Goal: Transaction & Acquisition: Obtain resource

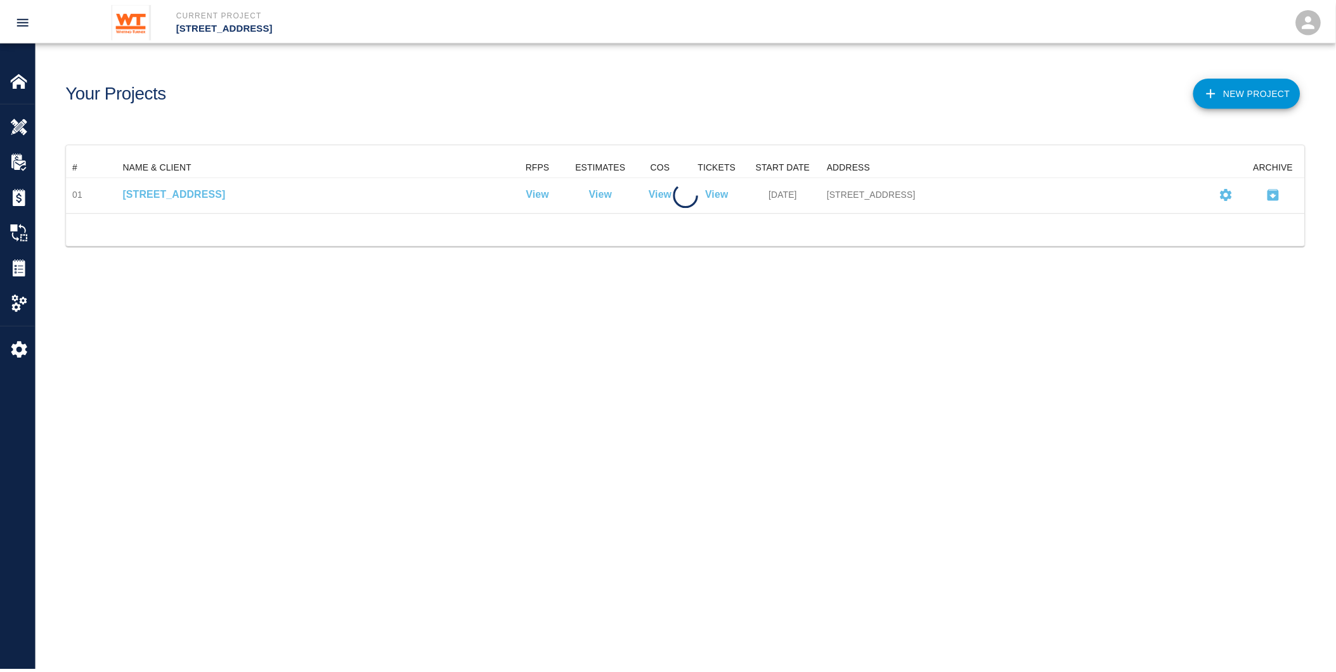
scroll to position [45, 1238]
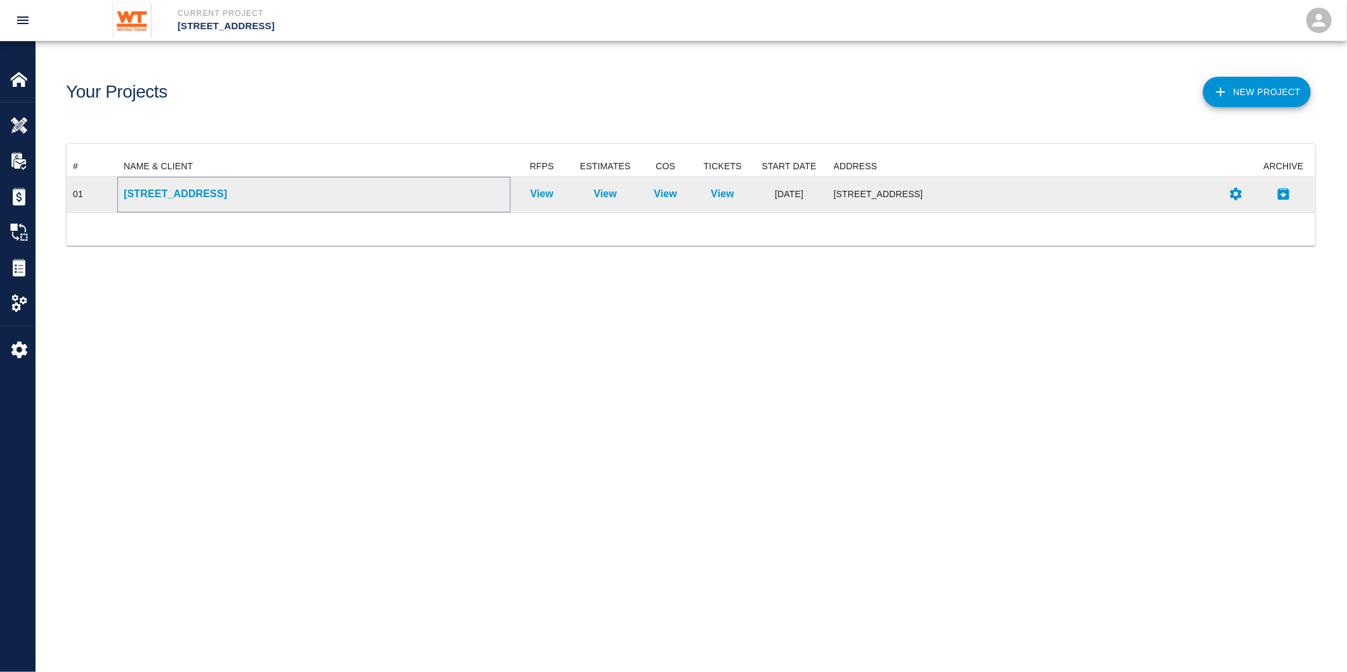
click at [162, 195] on p "[STREET_ADDRESS]" at bounding box center [314, 193] width 380 height 15
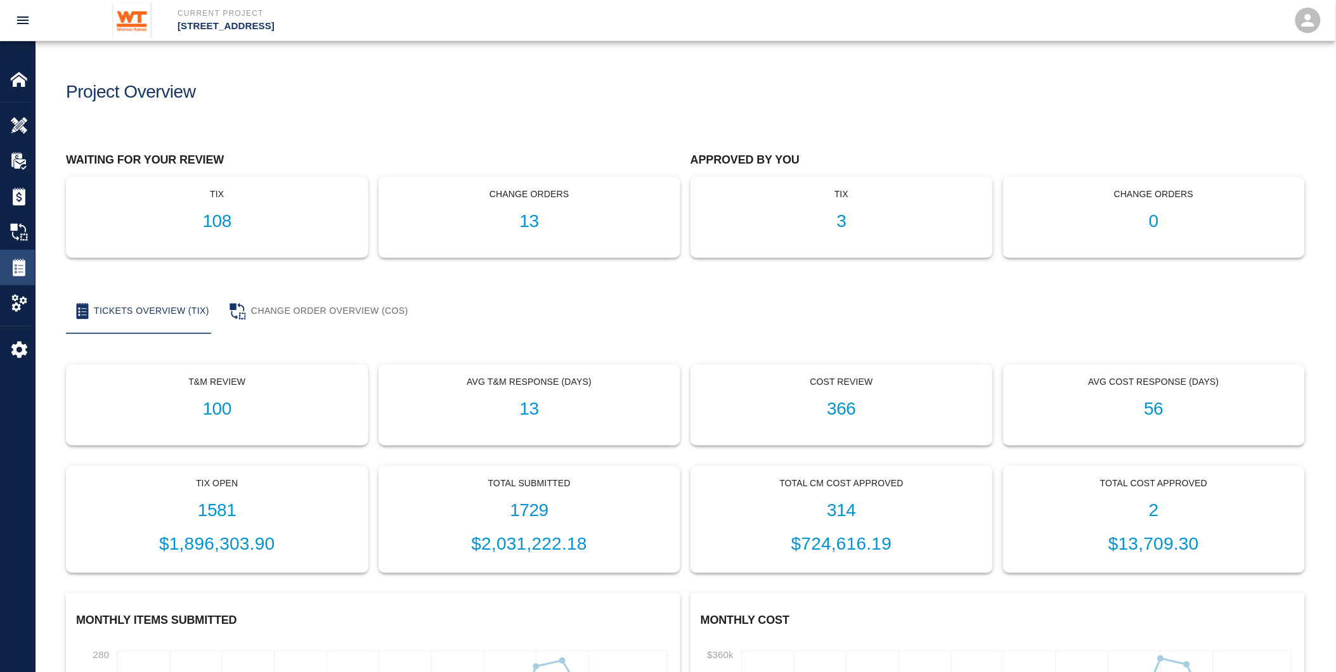
click at [24, 265] on img at bounding box center [19, 268] width 18 height 18
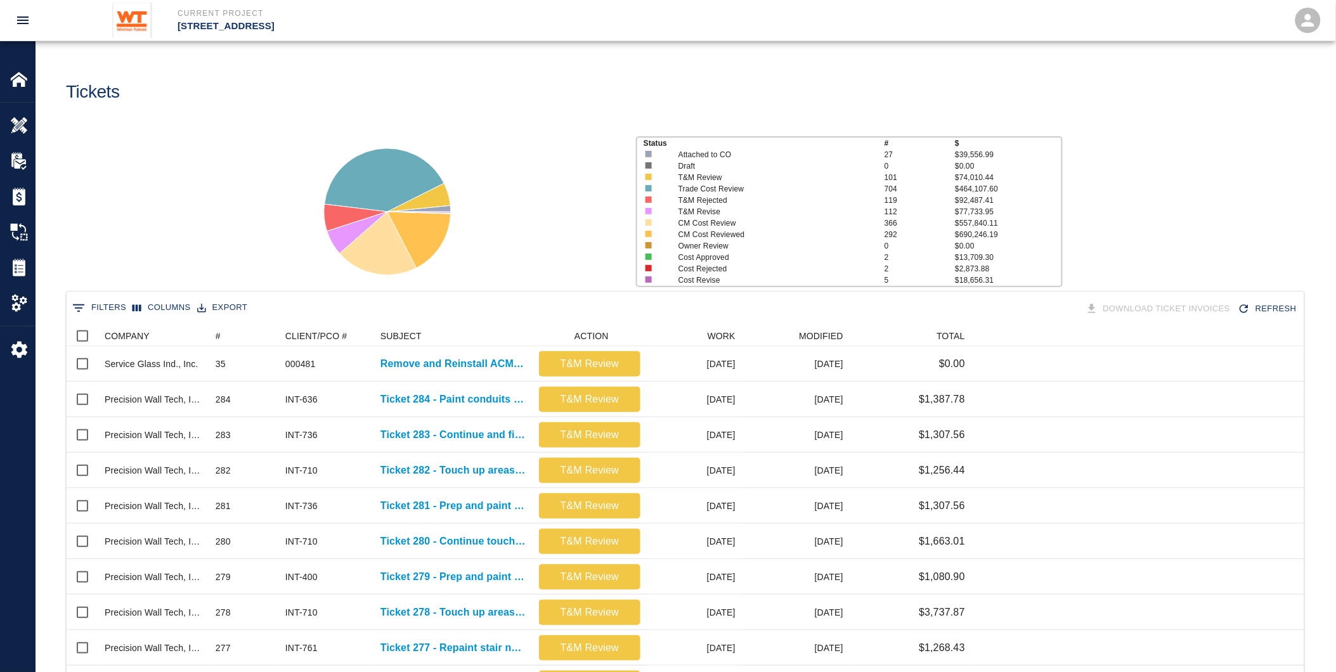
scroll to position [720, 1227]
click at [111, 306] on button "0 Filters" at bounding box center [99, 308] width 60 height 20
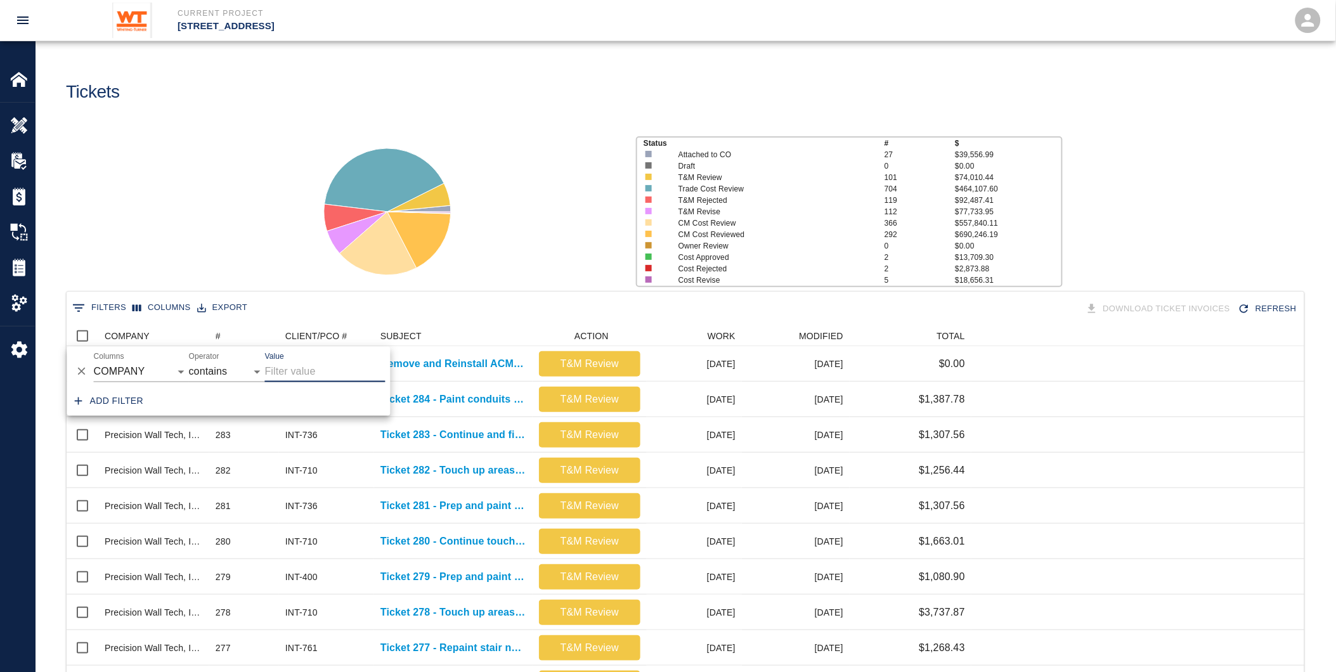
click at [301, 371] on input "Value" at bounding box center [325, 372] width 120 height 20
type input "[PERSON_NAME]"
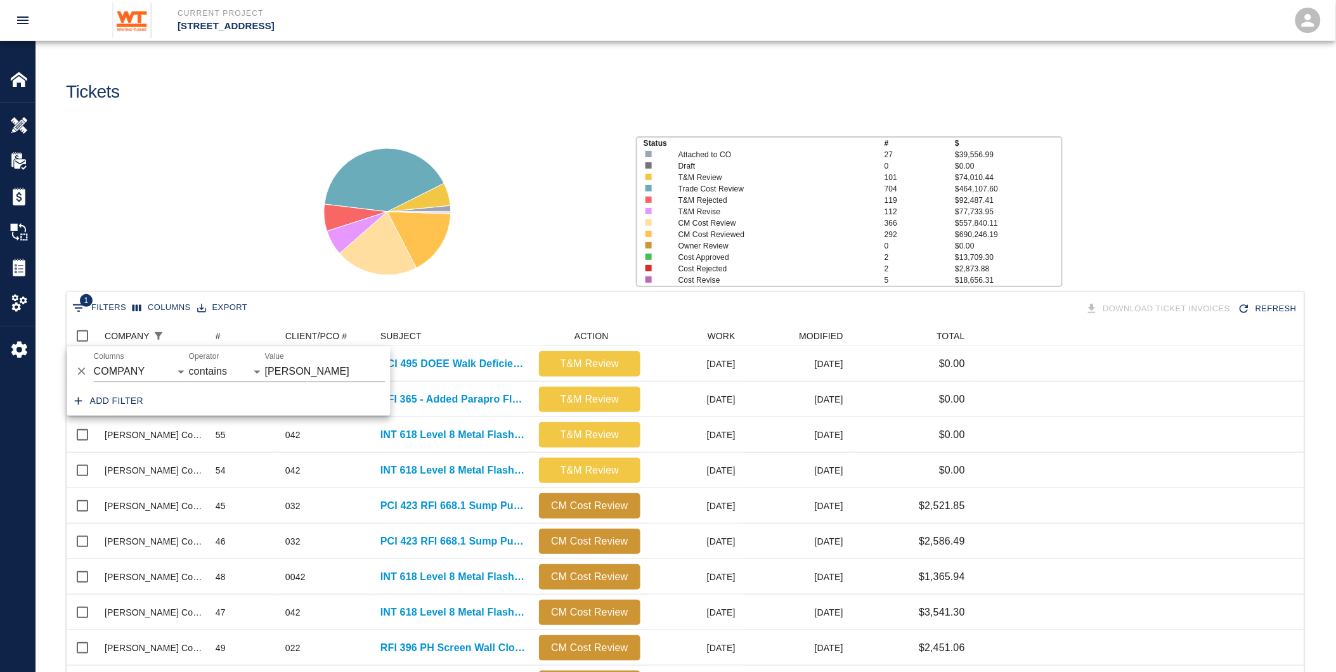
click at [232, 275] on div "Status # $ Attached to CO 27 $39,556.99 Draft 0 $0.00 T&M Review 101 $74,010.44…" at bounding box center [680, 206] width 1310 height 169
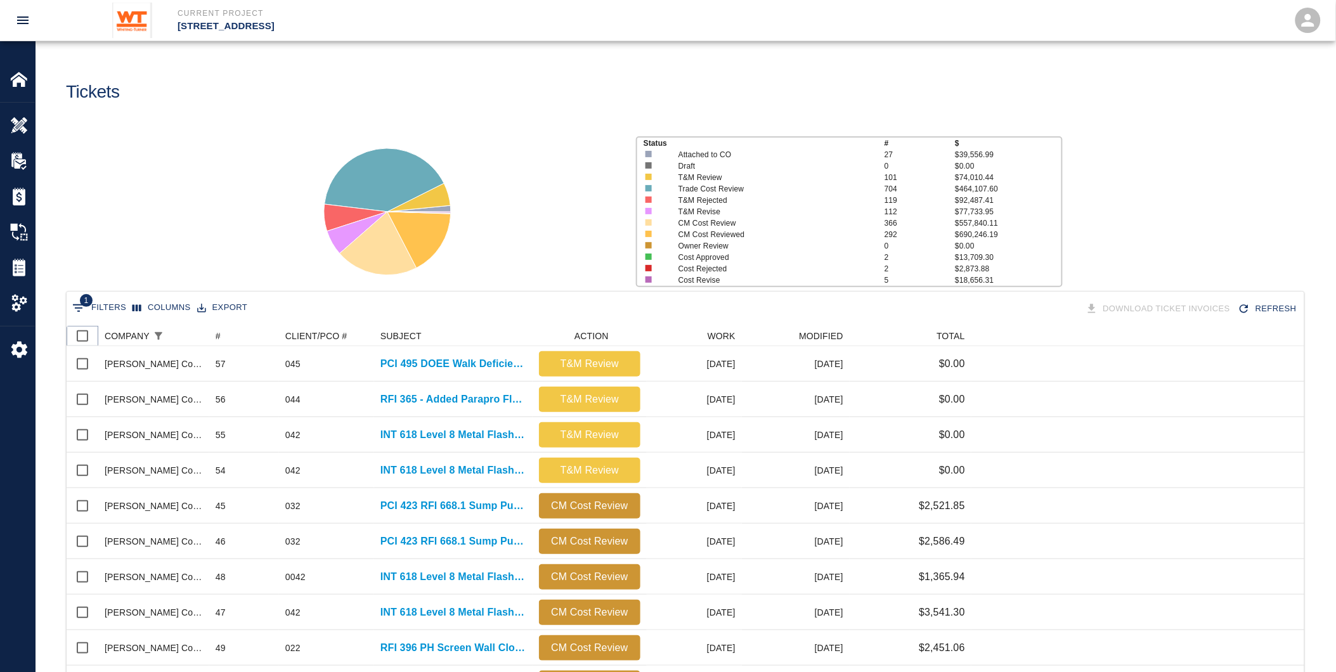
click at [81, 337] on input "Select all rows" at bounding box center [82, 336] width 27 height 27
checkbox input "true"
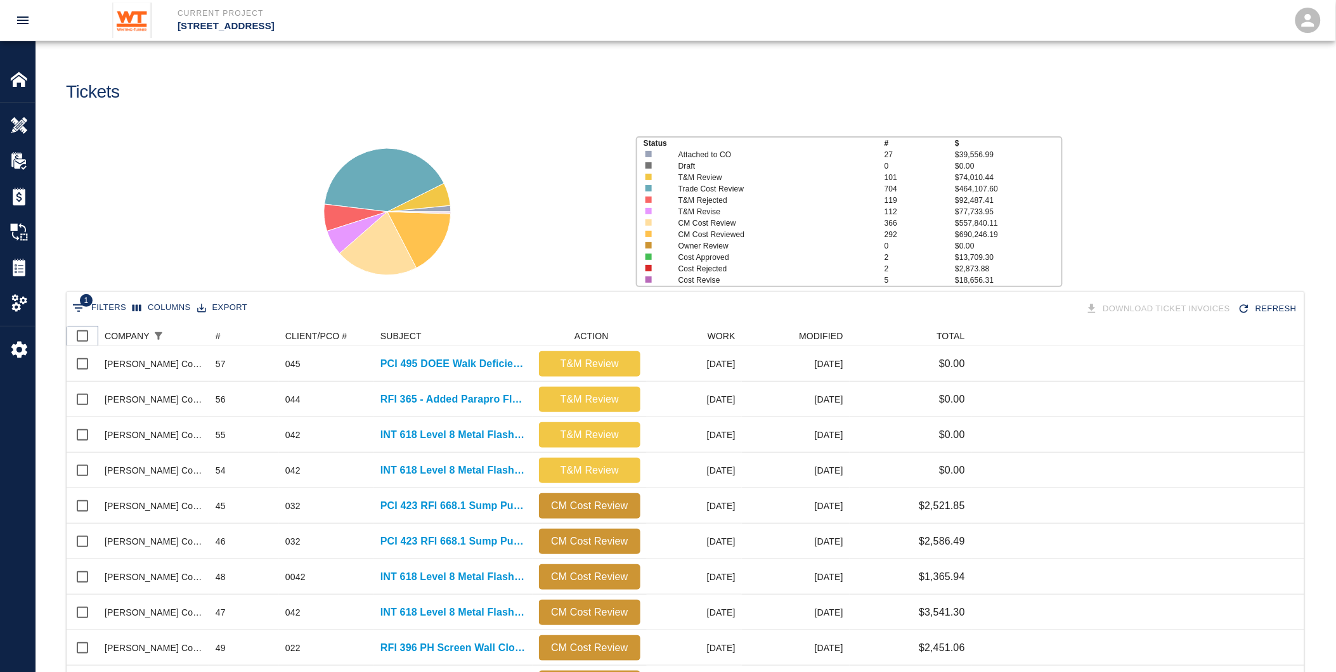
checkbox input "true"
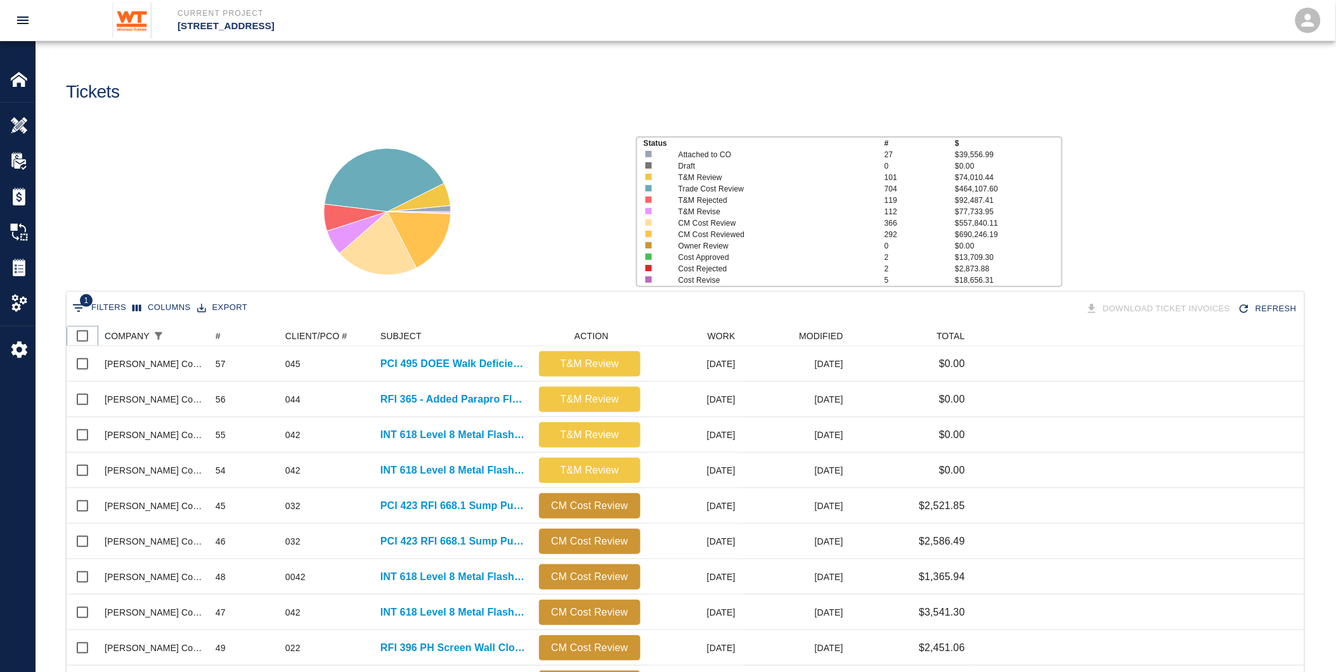
checkbox input "true"
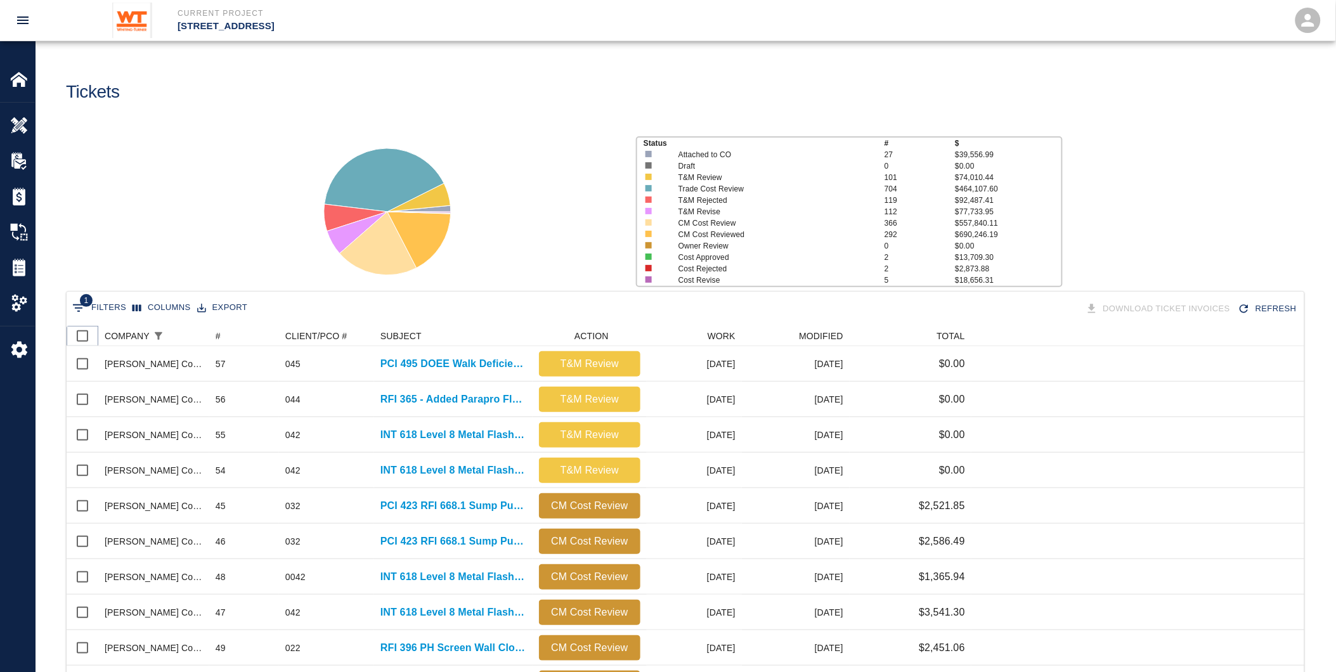
checkbox input "true"
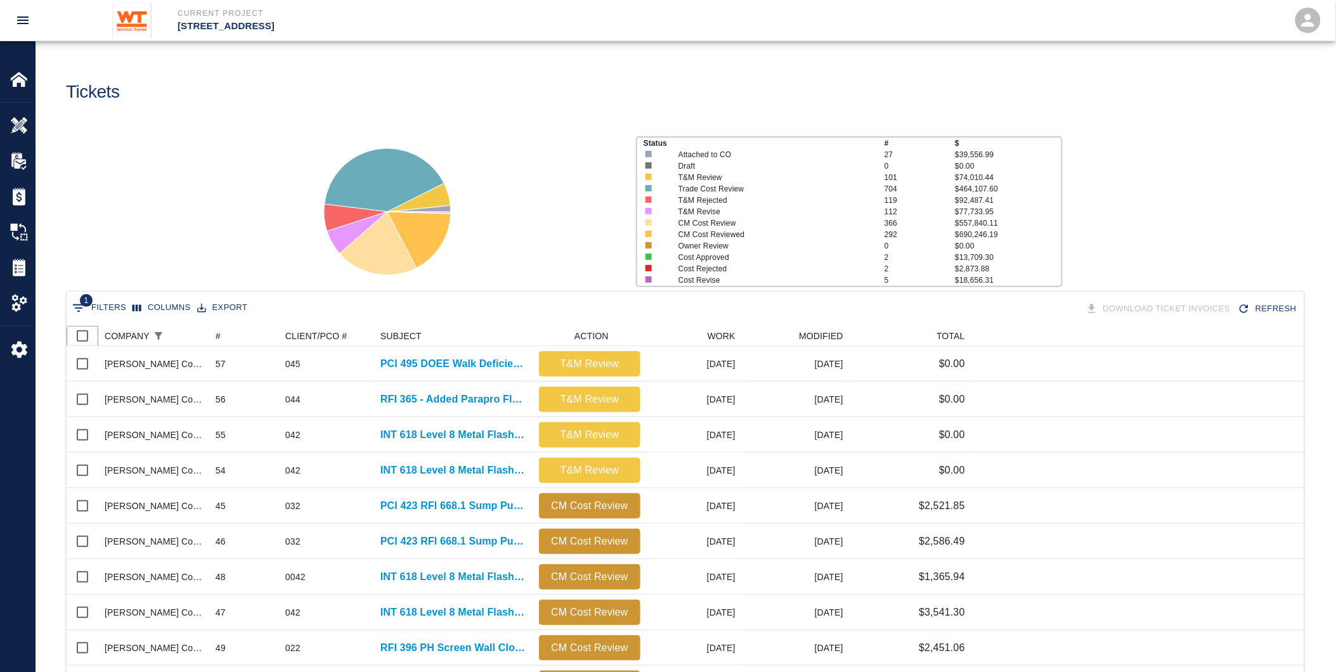
checkbox input "true"
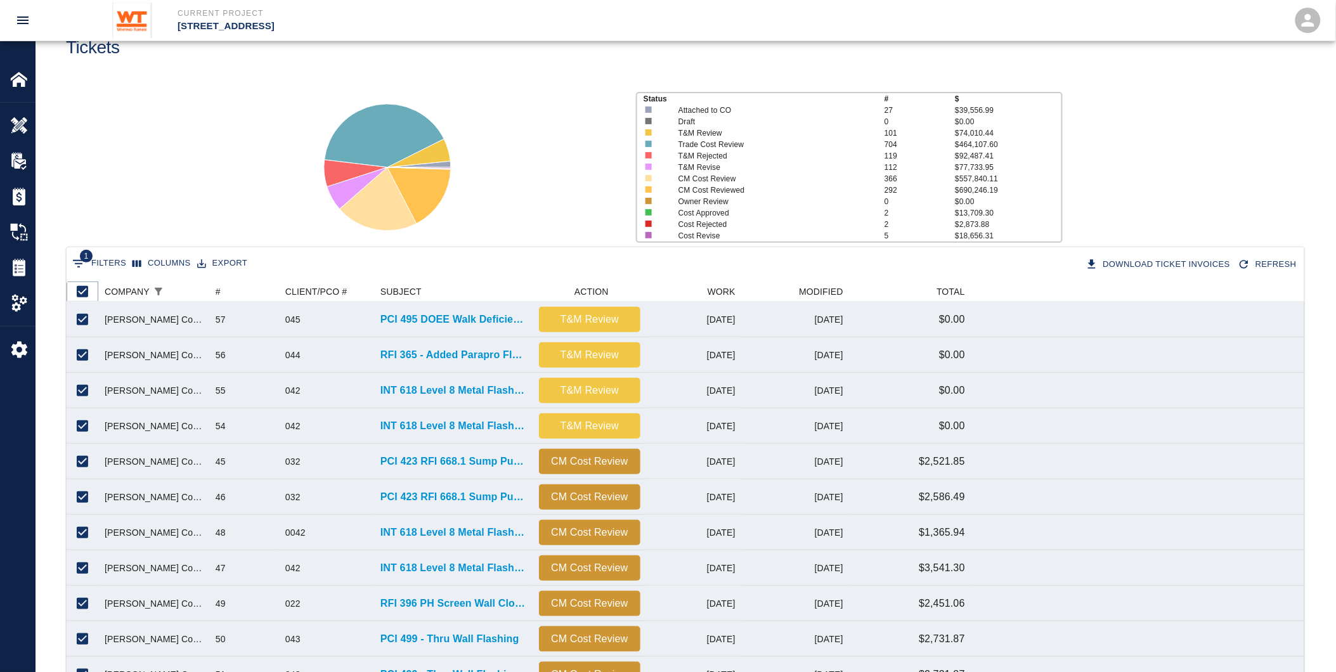
scroll to position [0, 0]
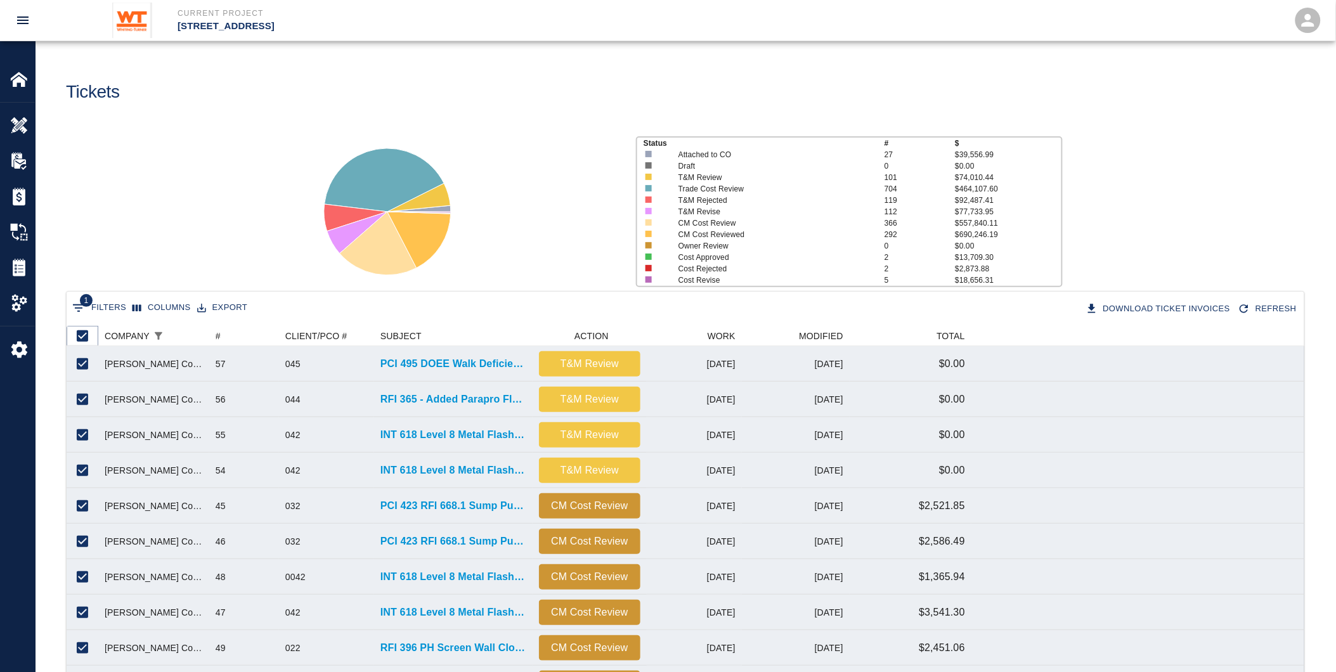
drag, startPoint x: 84, startPoint y: 337, endPoint x: 236, endPoint y: 420, distance: 172.8
click at [84, 337] on input "Unselect all rows" at bounding box center [82, 336] width 27 height 27
checkbox input "false"
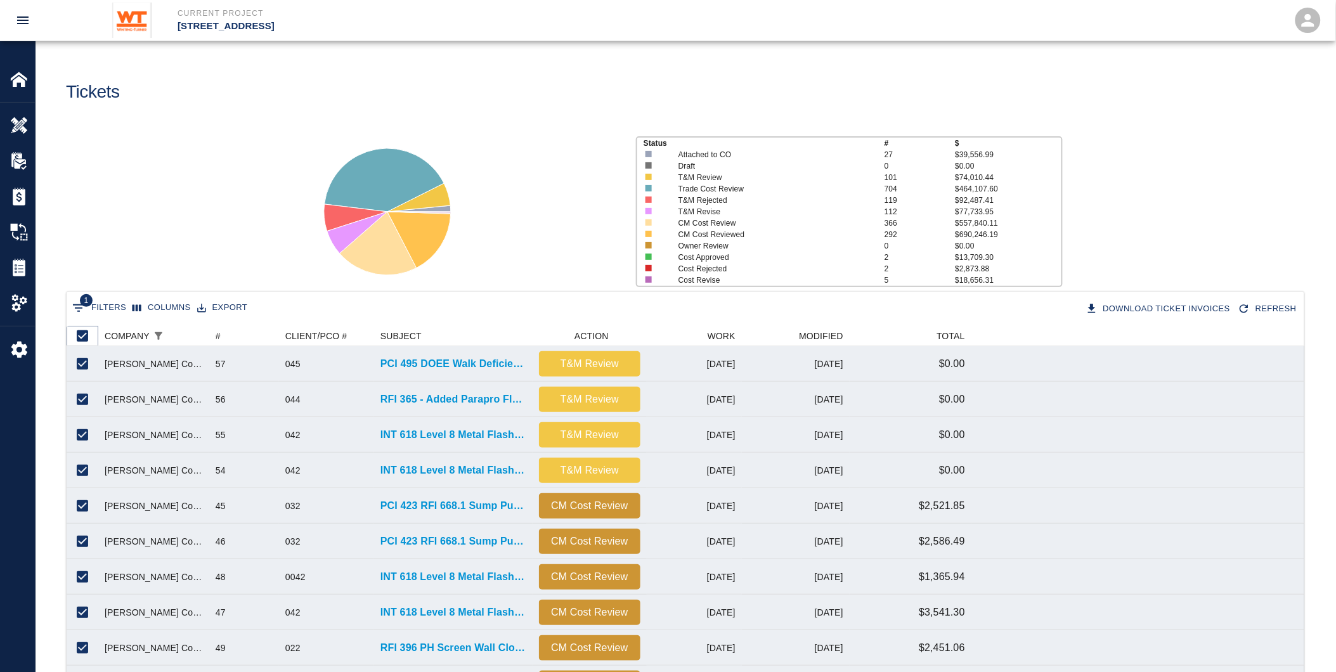
checkbox input "false"
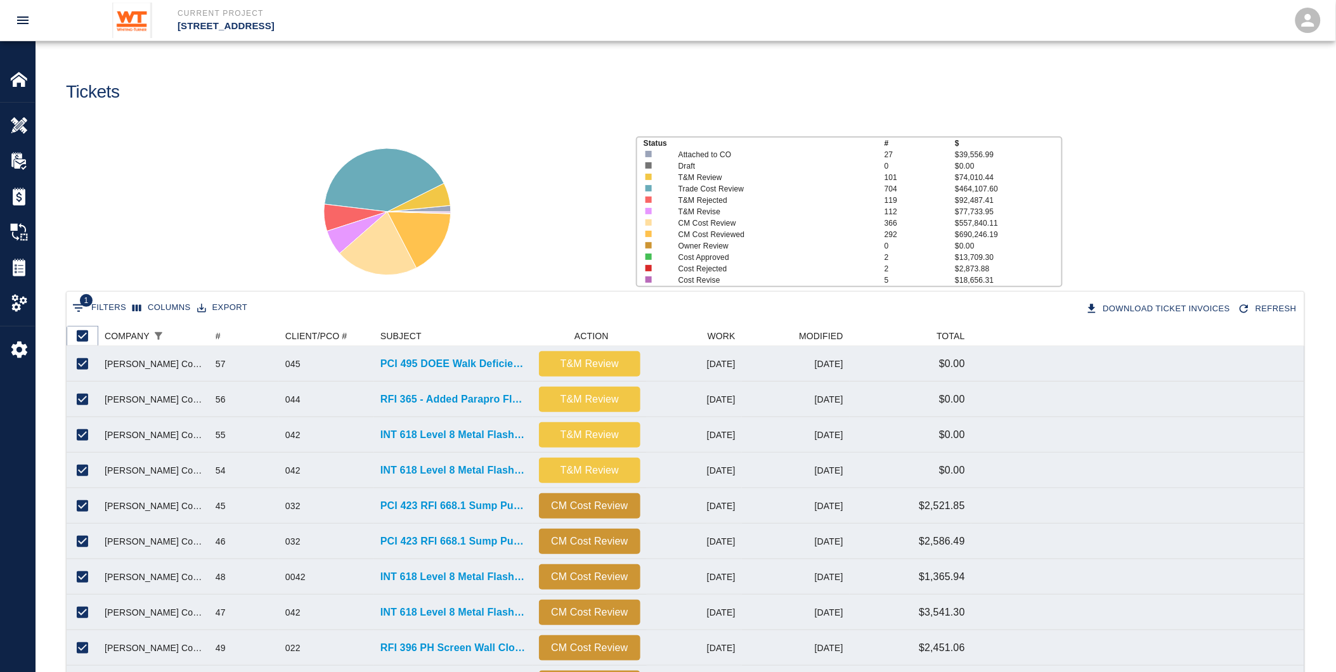
checkbox input "false"
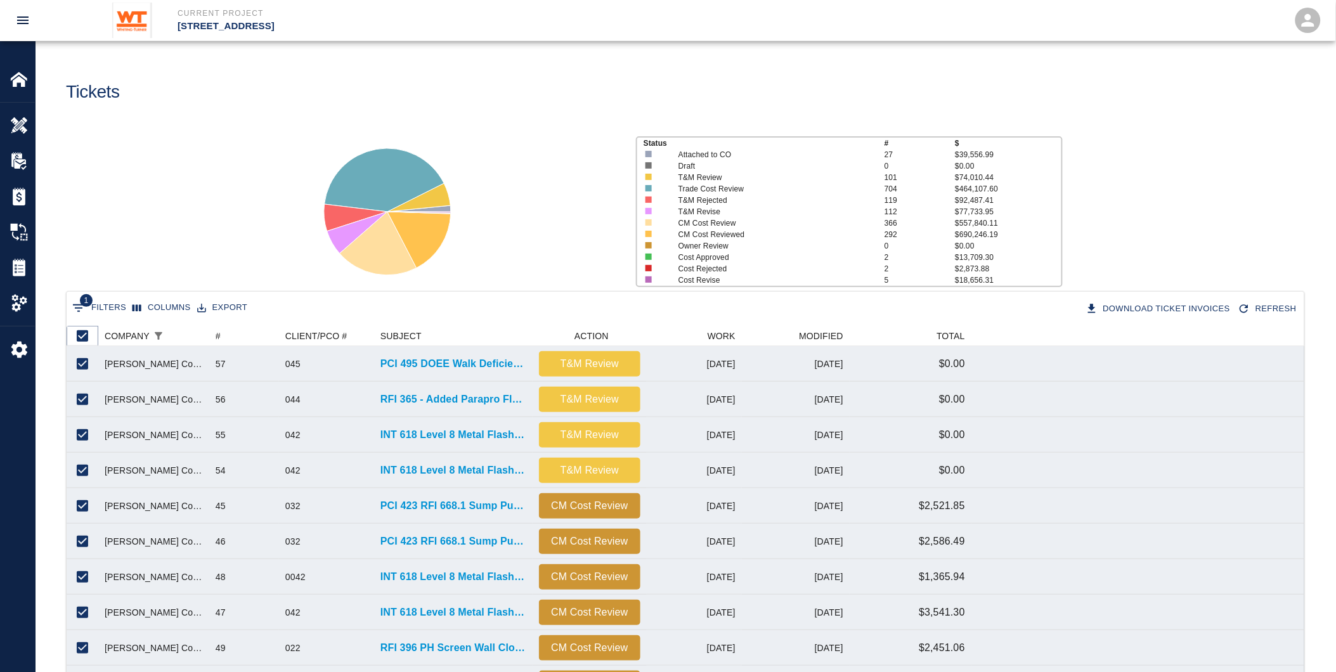
checkbox input "false"
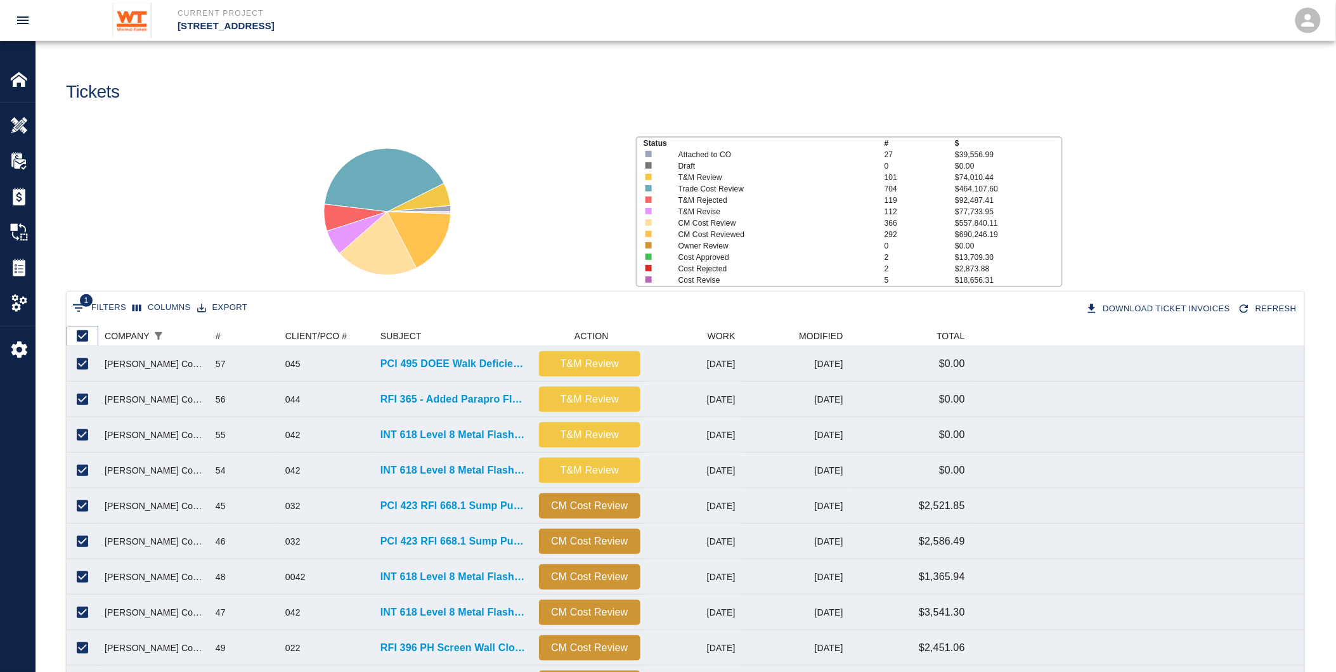
checkbox input "false"
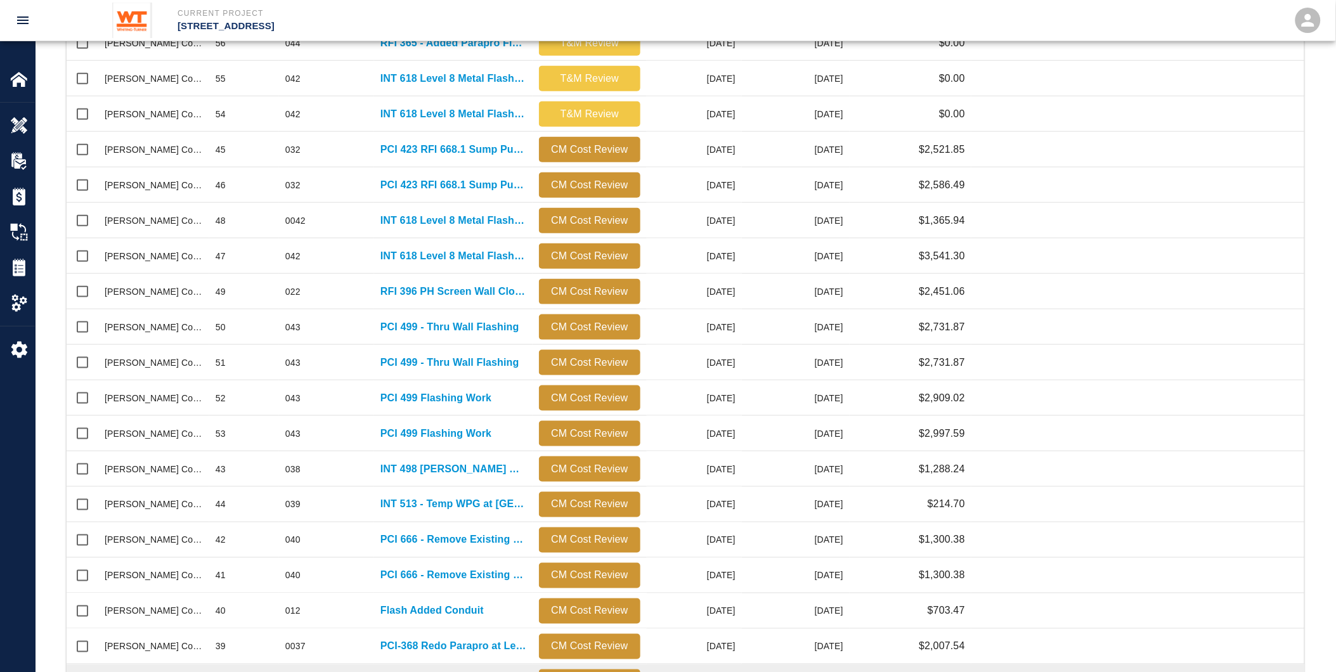
scroll to position [448, 0]
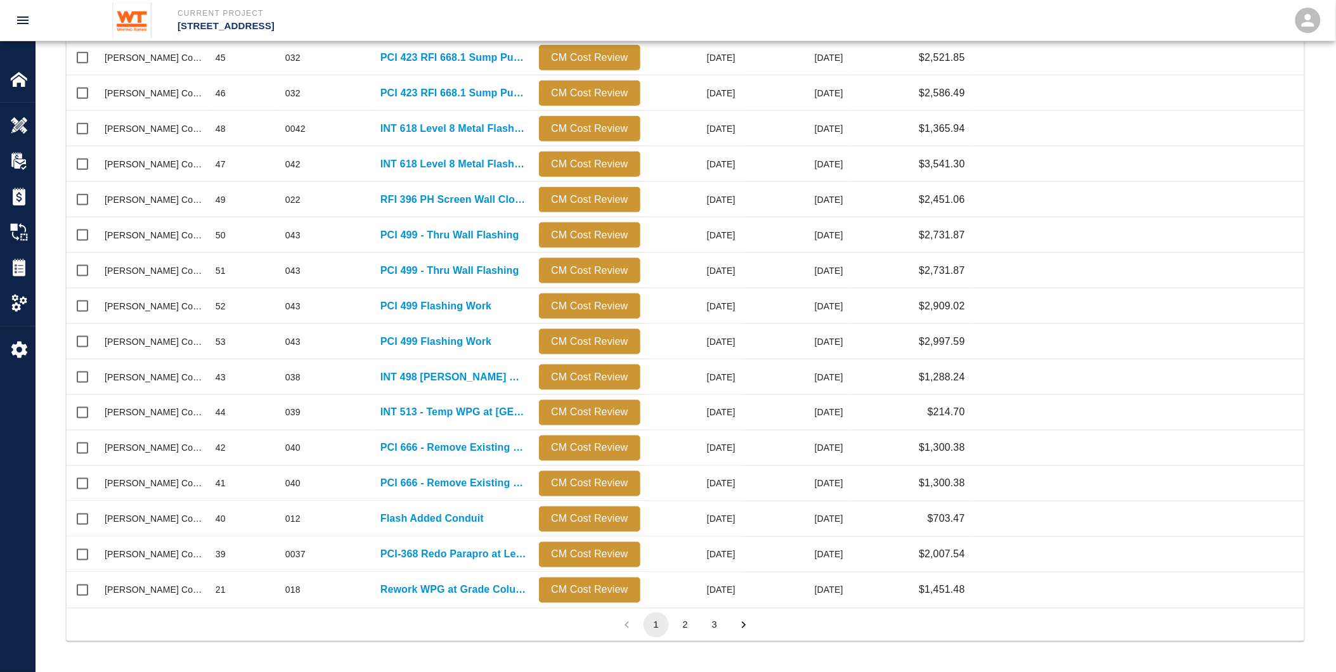
click at [680, 622] on button "2" at bounding box center [685, 624] width 25 height 25
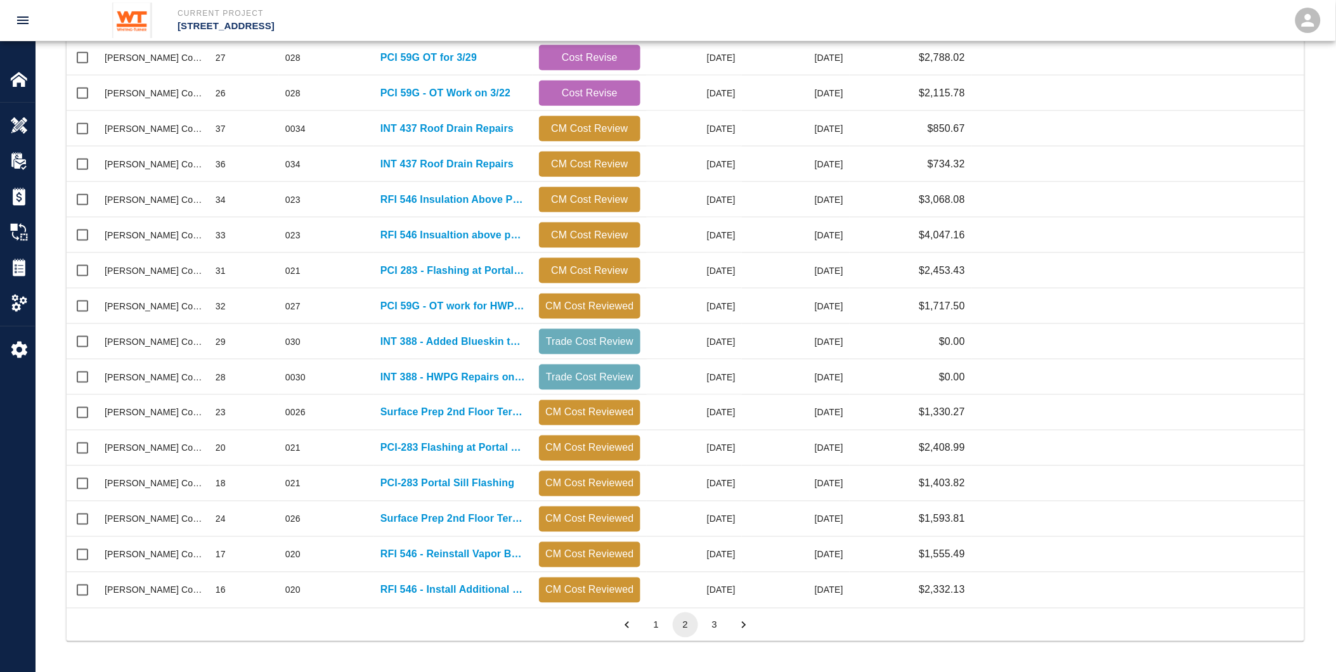
click at [714, 624] on button "3" at bounding box center [714, 624] width 25 height 25
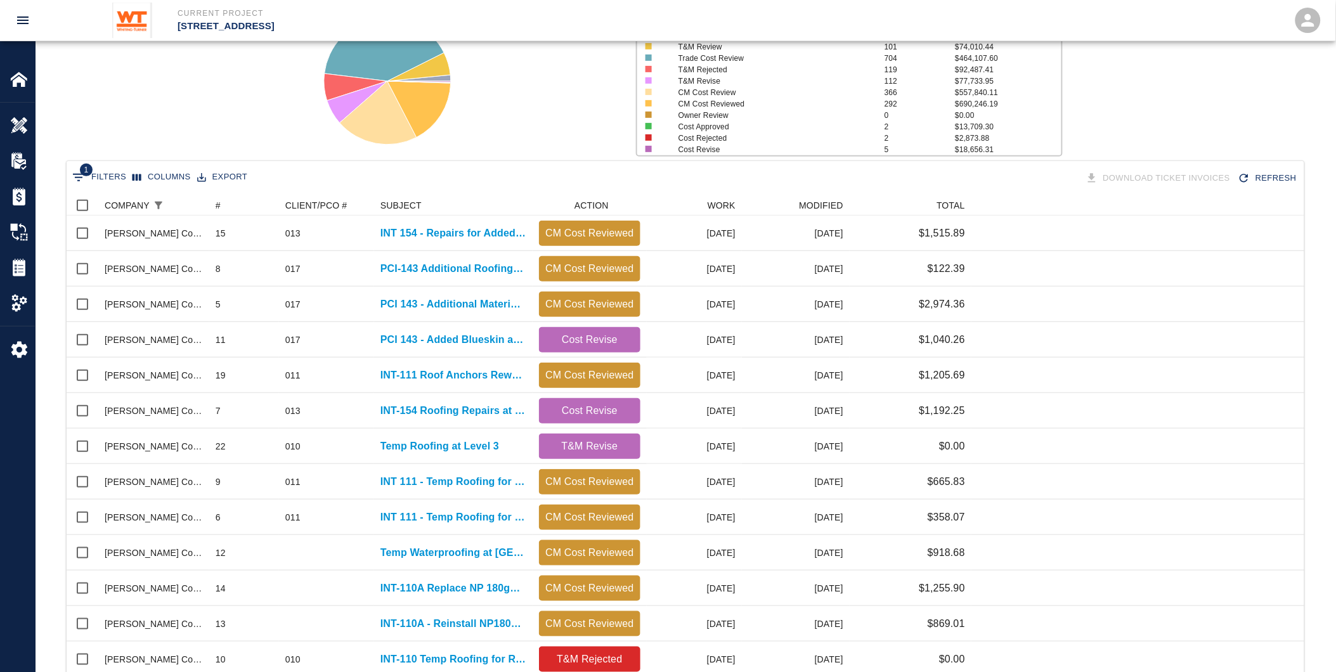
scroll to position [342, 0]
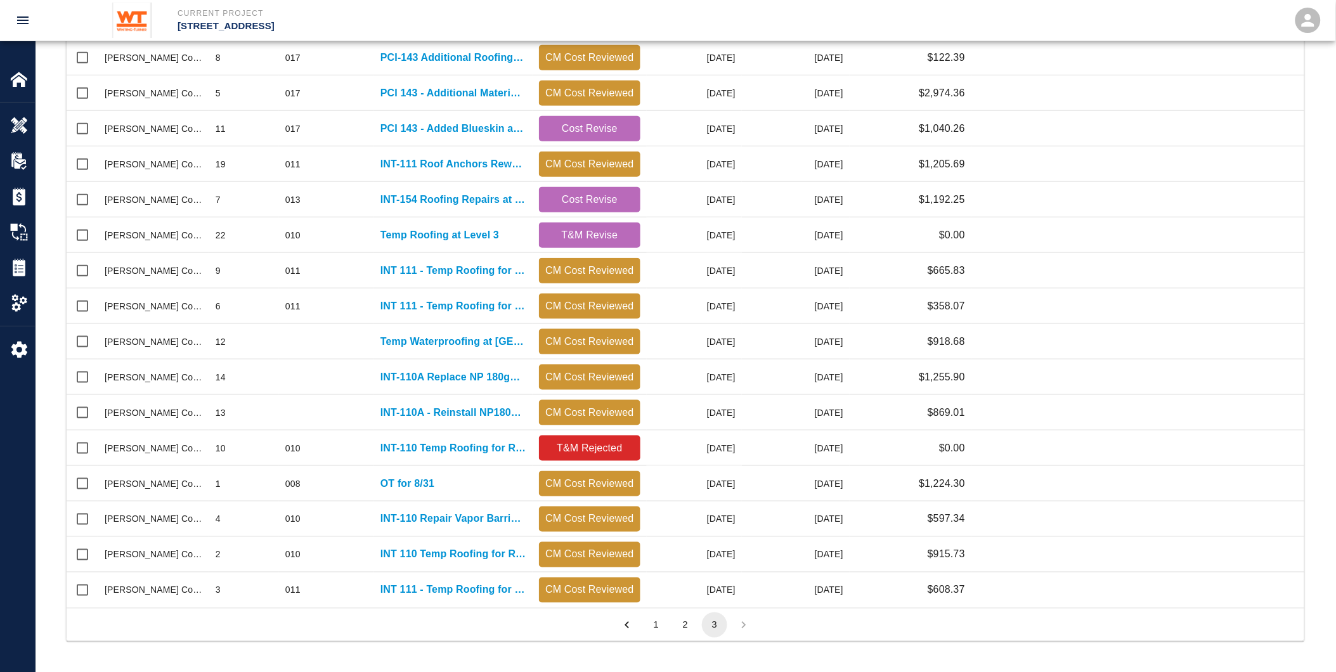
click at [685, 622] on button "2" at bounding box center [685, 624] width 25 height 25
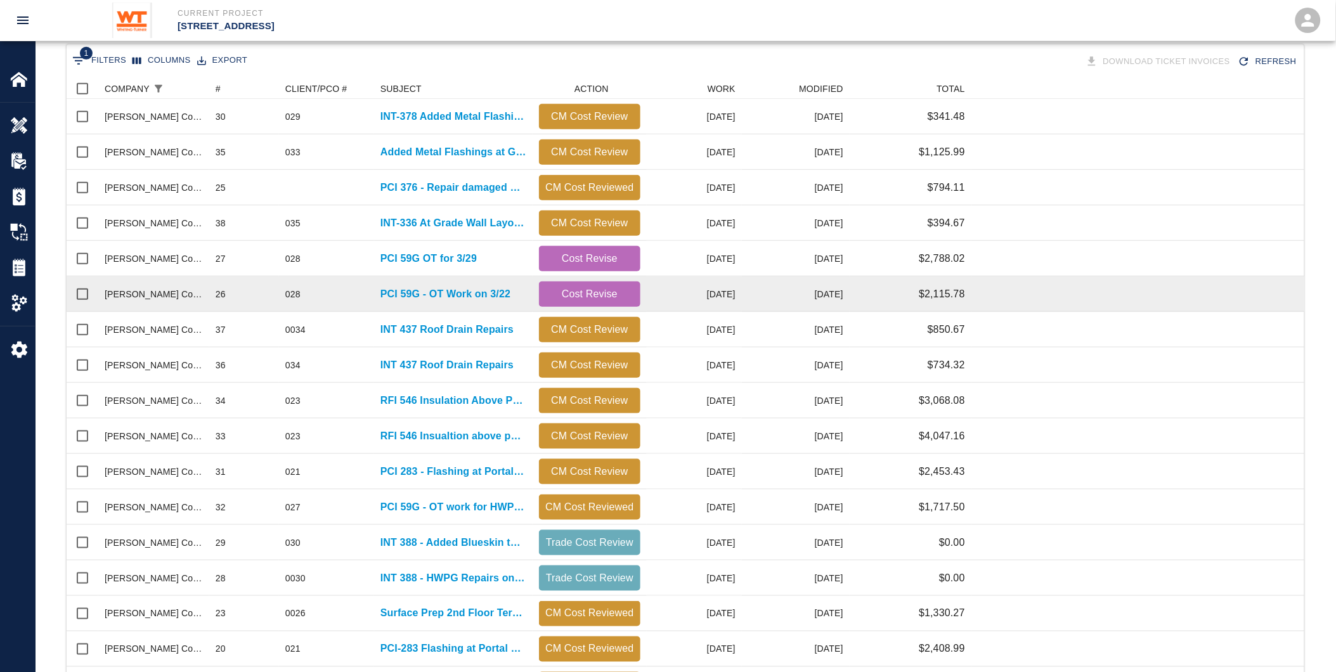
scroll to position [96, 0]
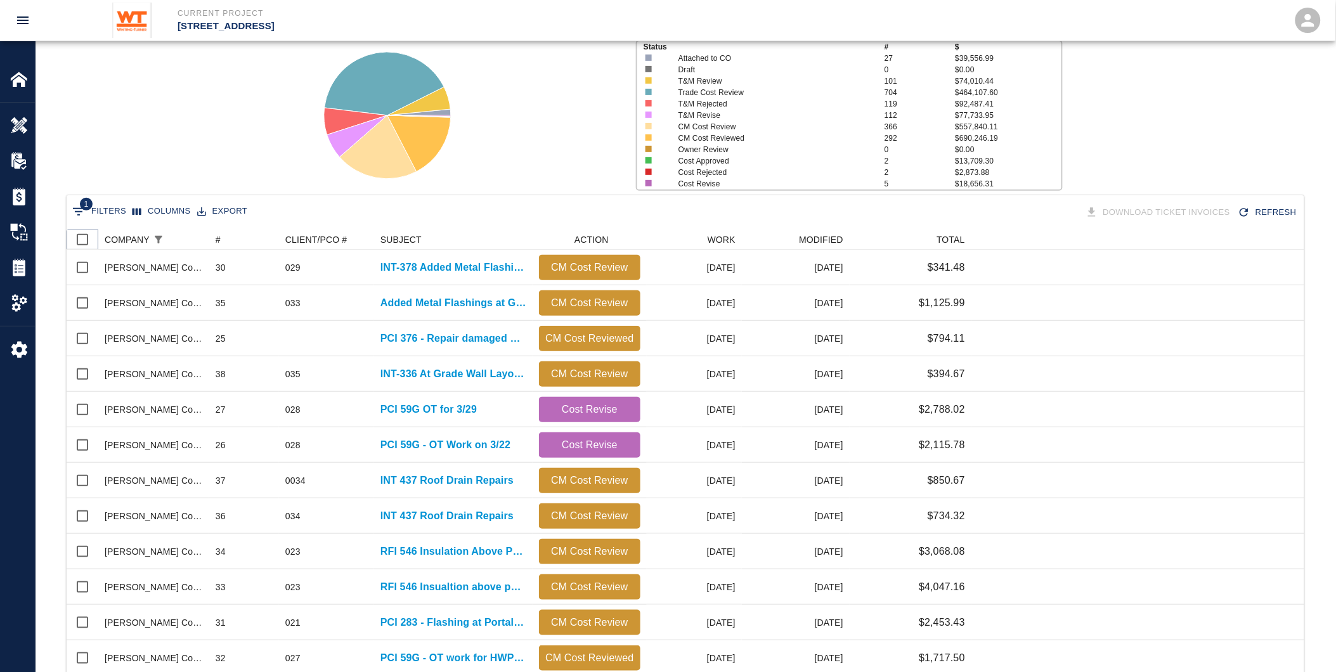
click at [79, 237] on input "Select all rows" at bounding box center [82, 239] width 27 height 27
checkbox input "true"
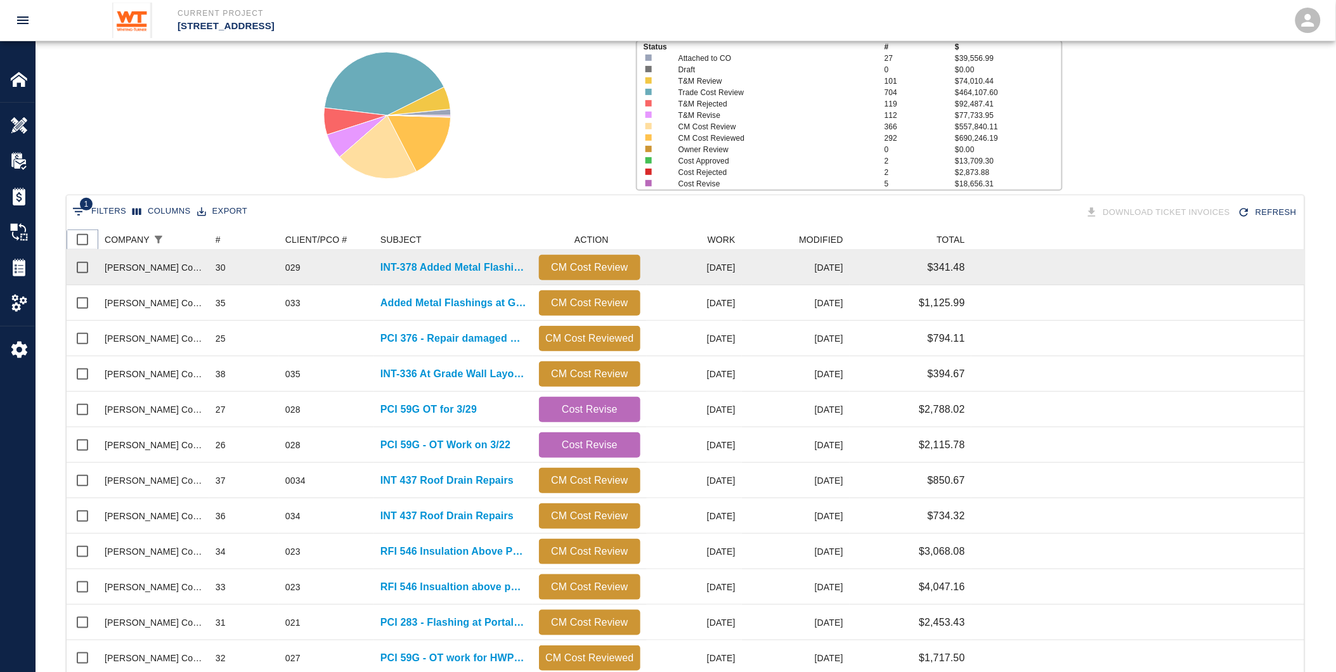
checkbox input "true"
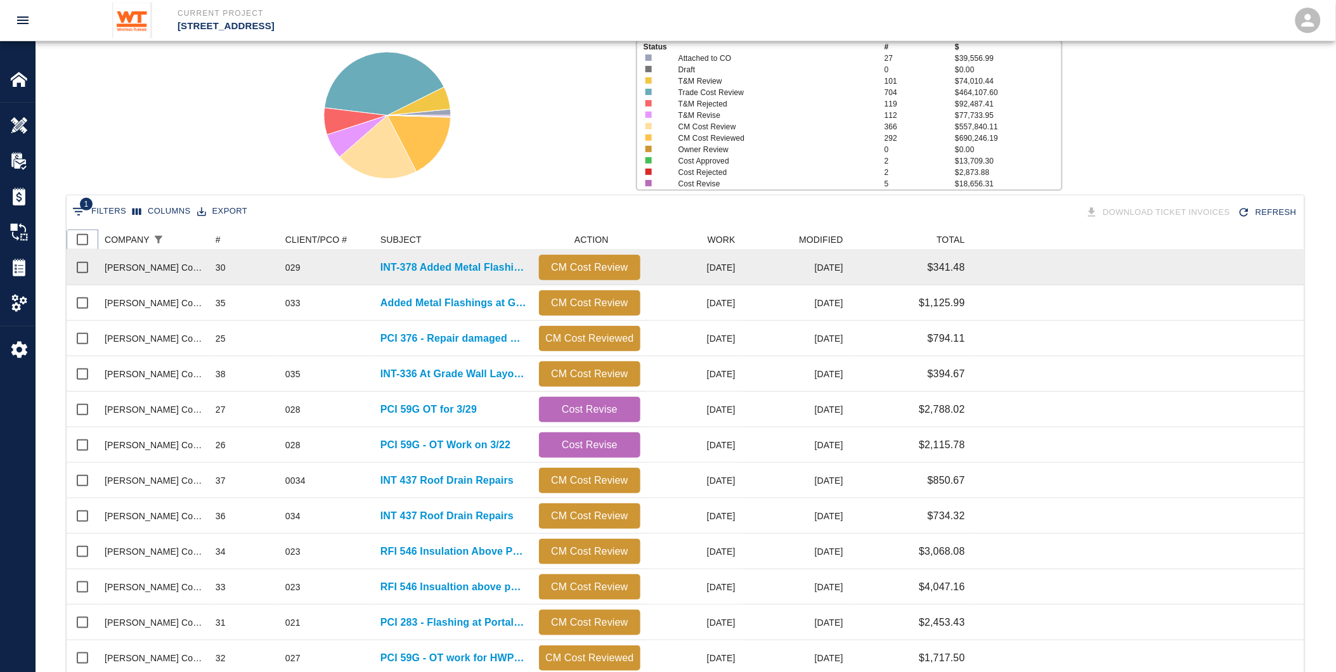
checkbox input "true"
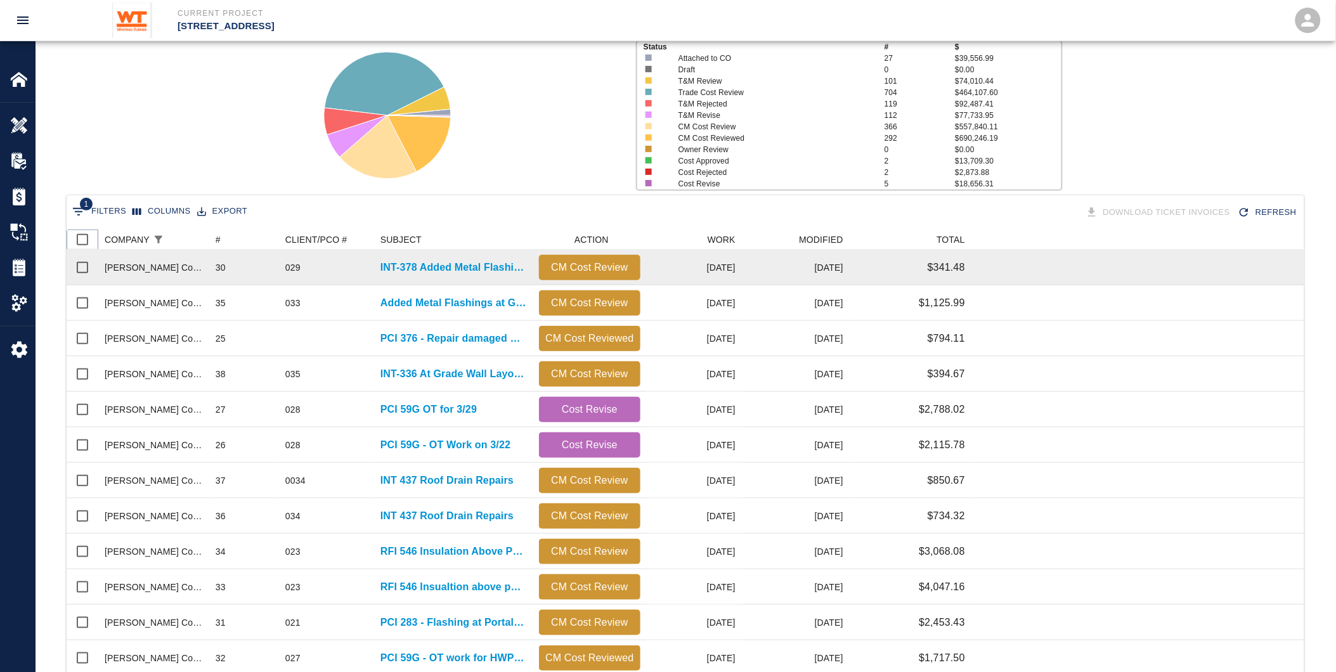
checkbox input "true"
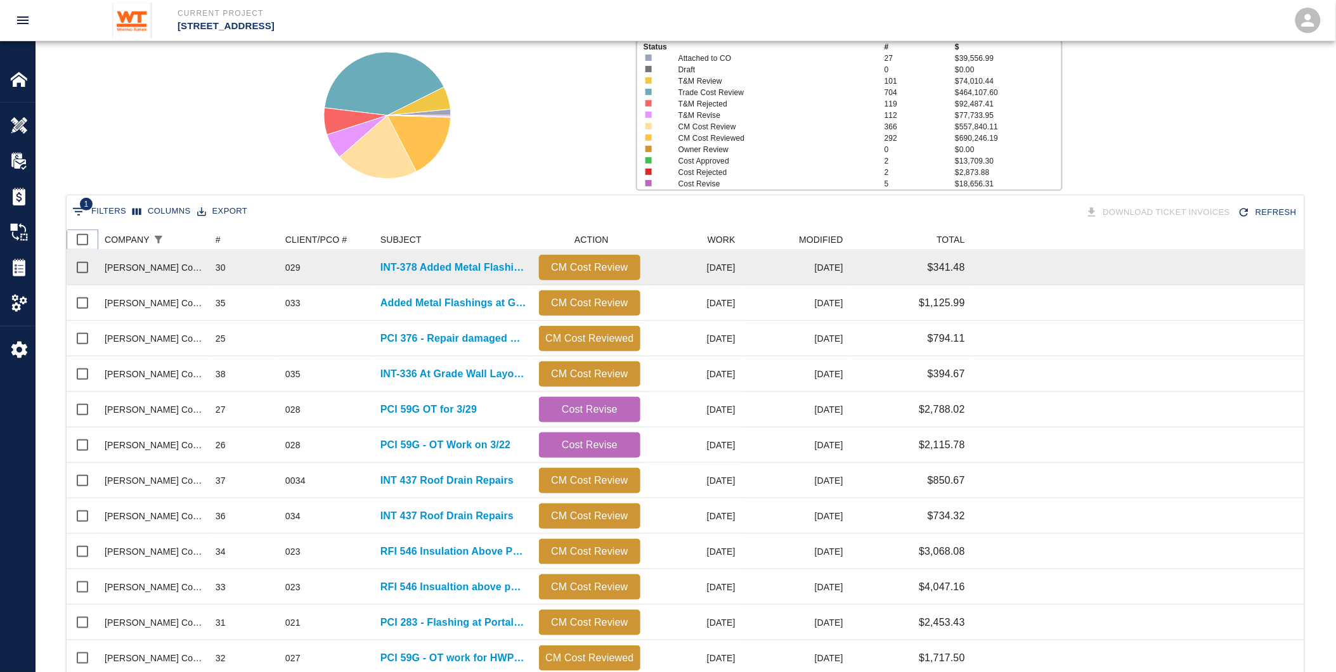
checkbox input "true"
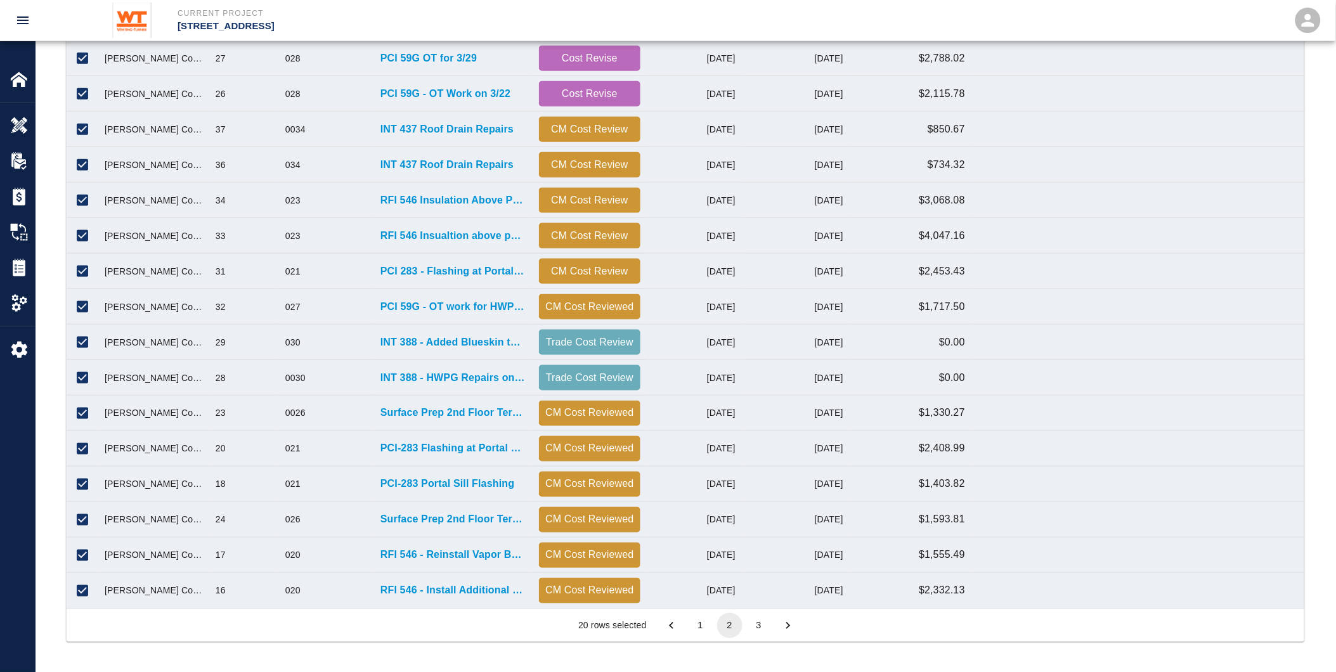
scroll to position [448, 0]
click at [699, 624] on button "1" at bounding box center [700, 624] width 25 height 25
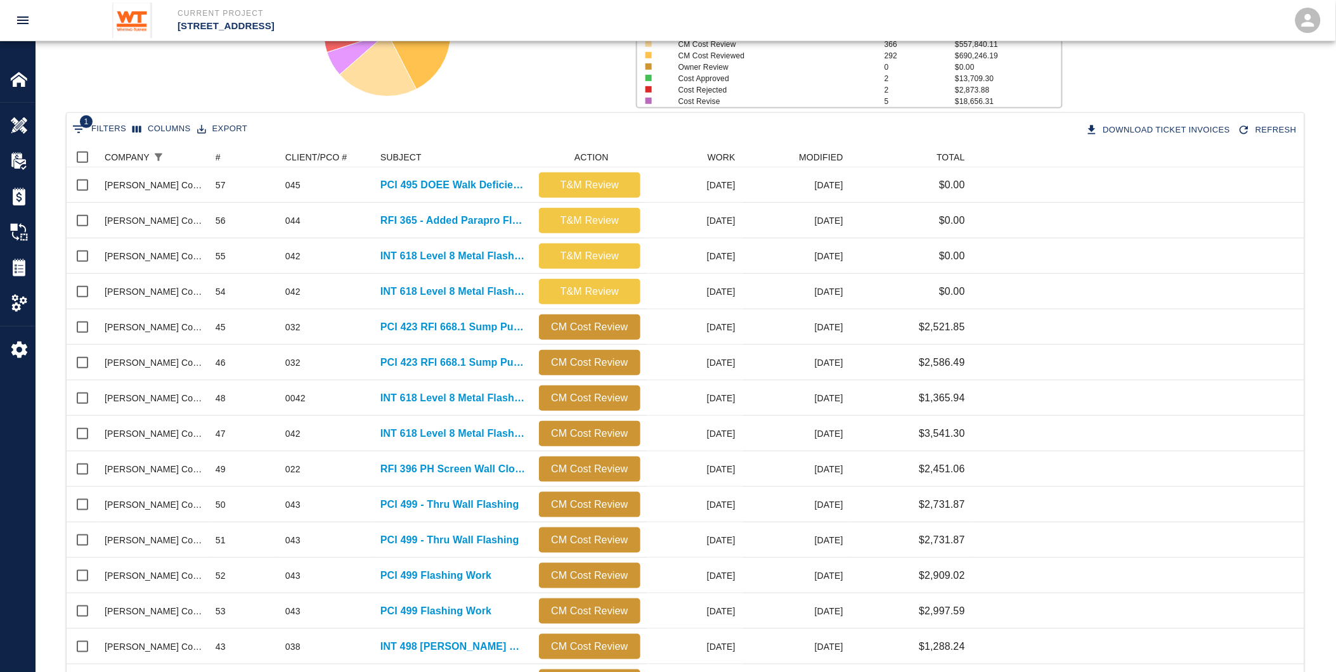
scroll to position [96, 0]
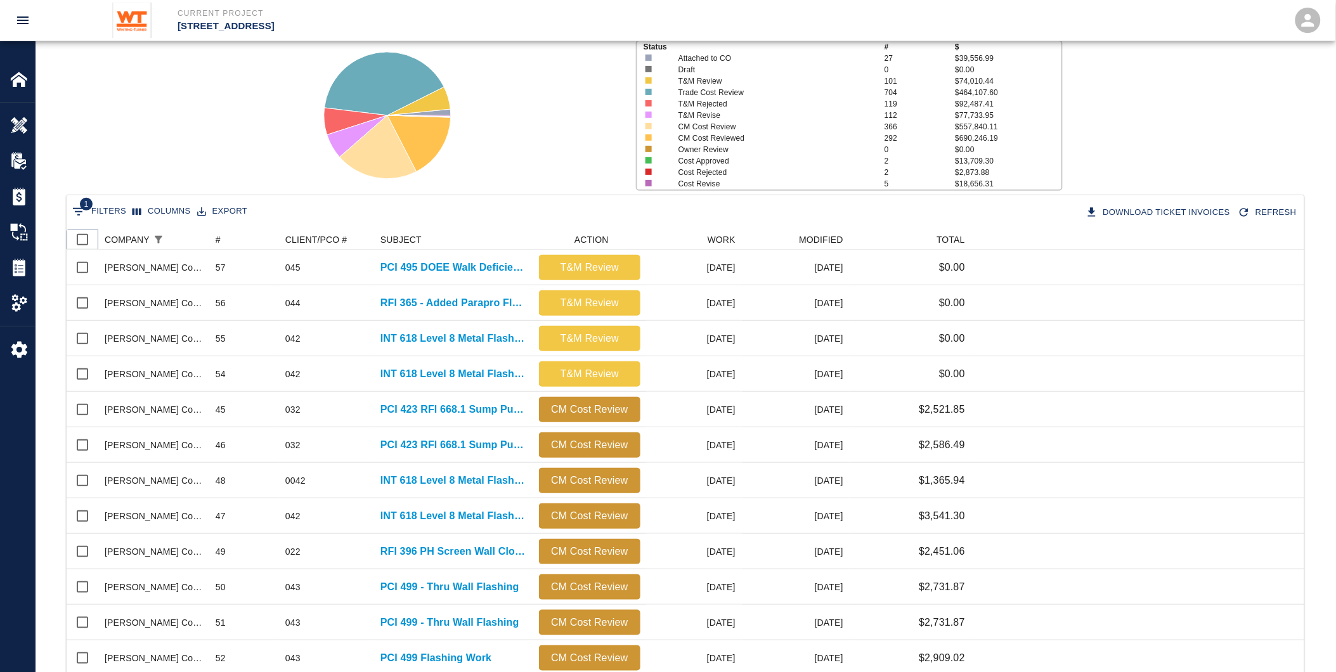
click at [76, 236] on input "Select all rows" at bounding box center [82, 239] width 27 height 27
checkbox input "true"
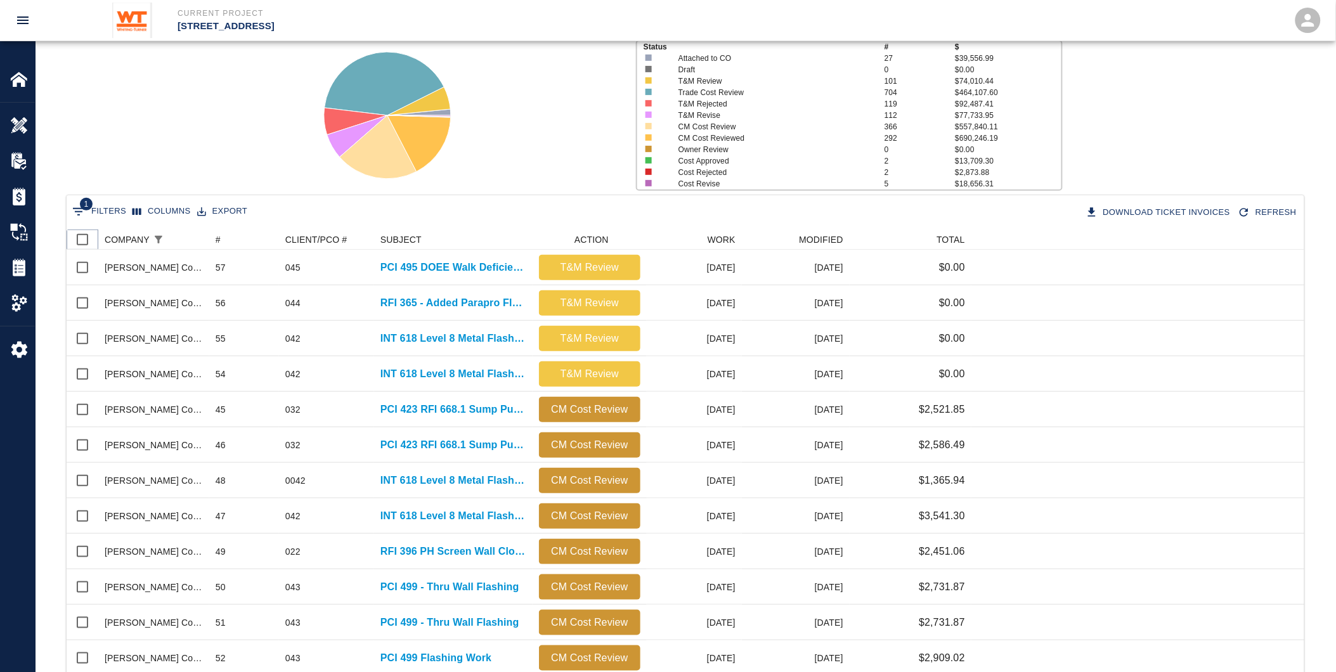
checkbox input "true"
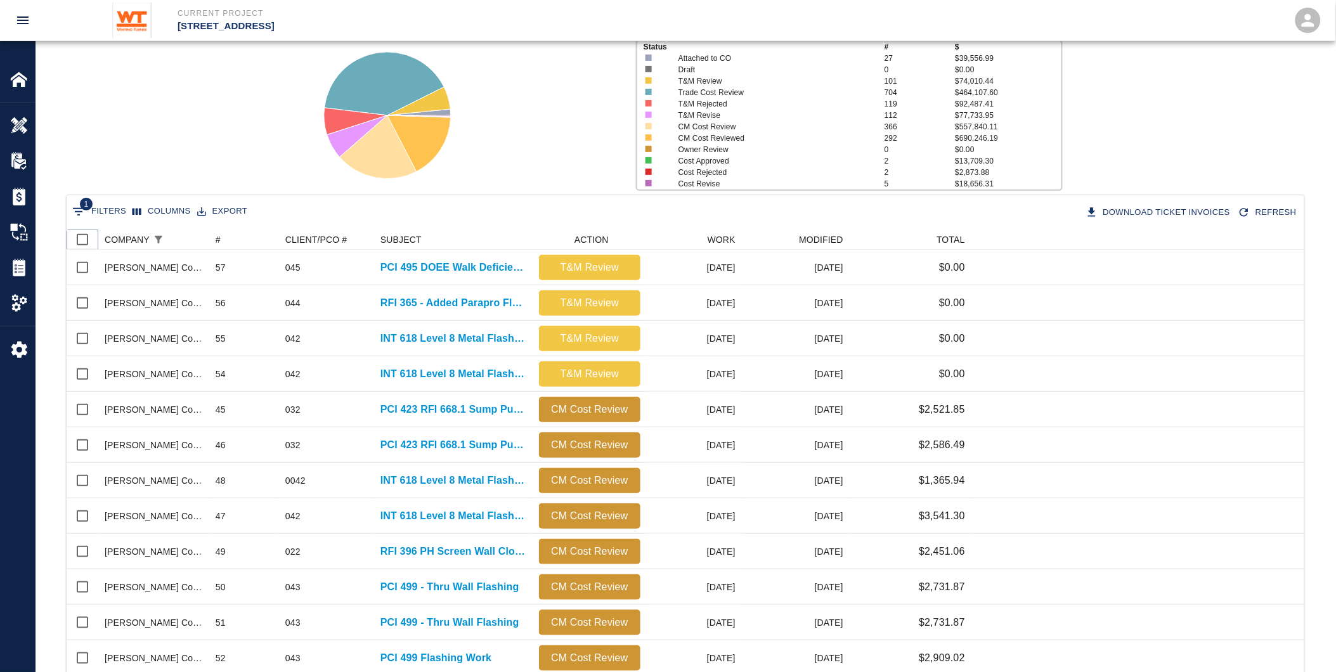
checkbox input "true"
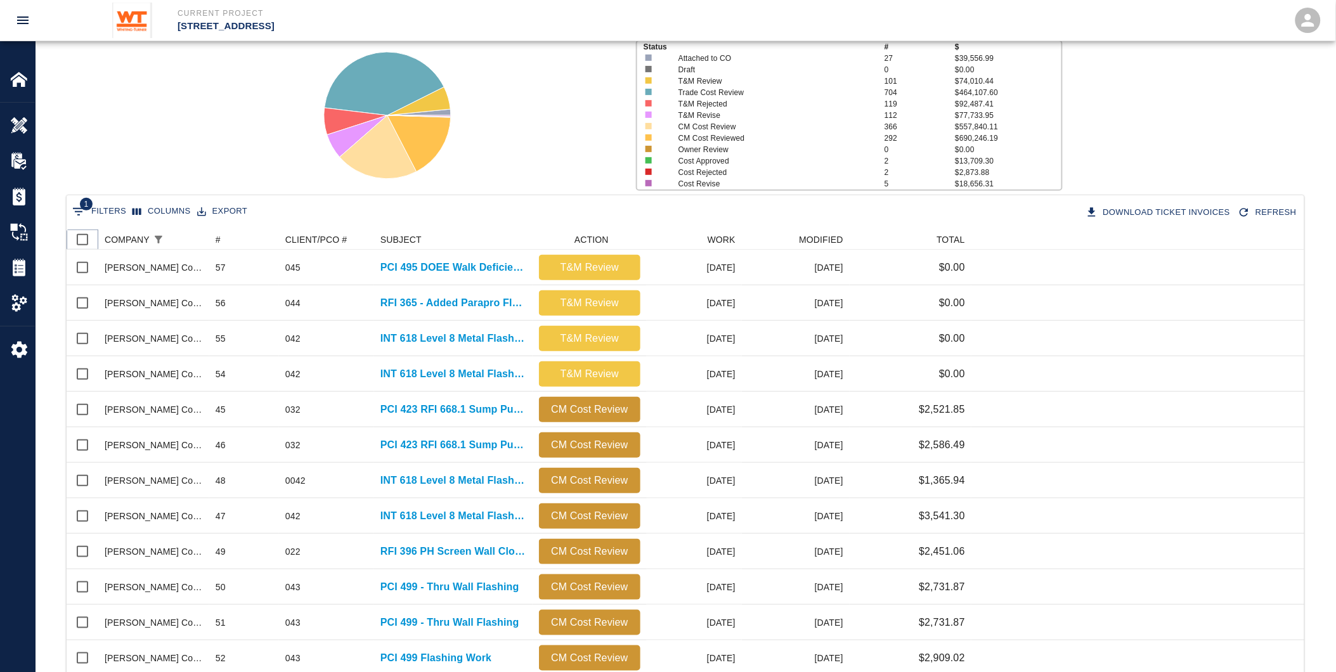
checkbox input "true"
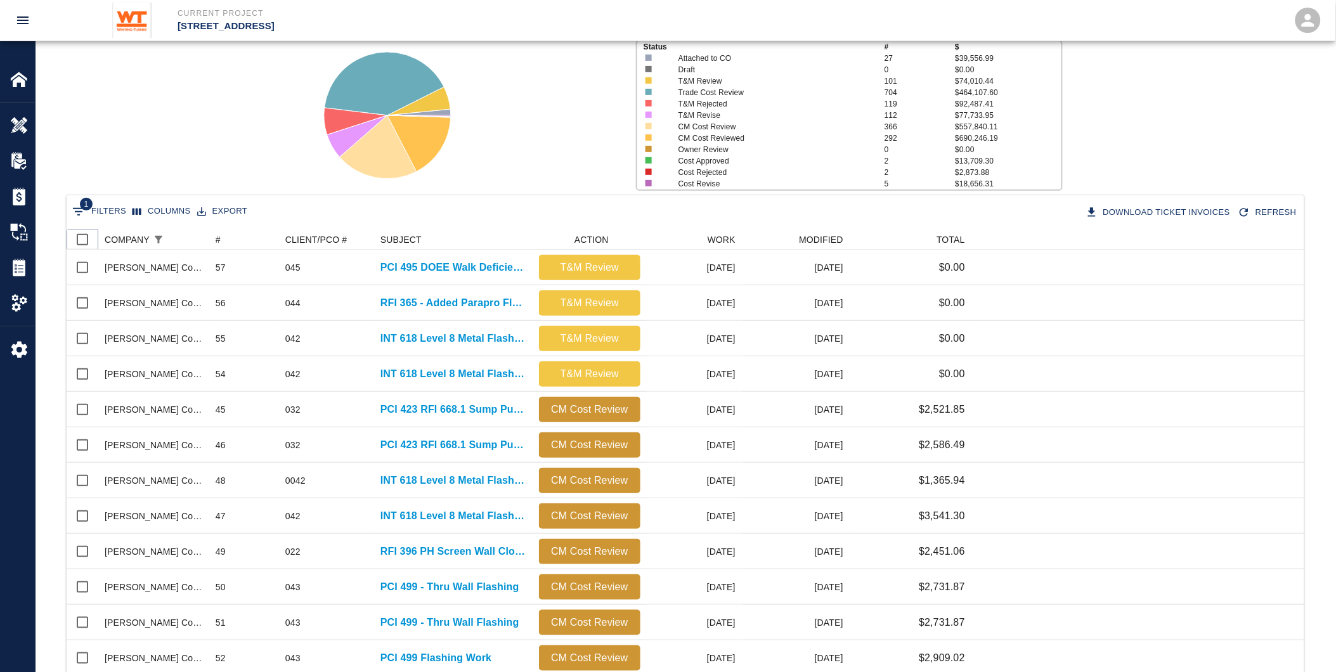
checkbox input "true"
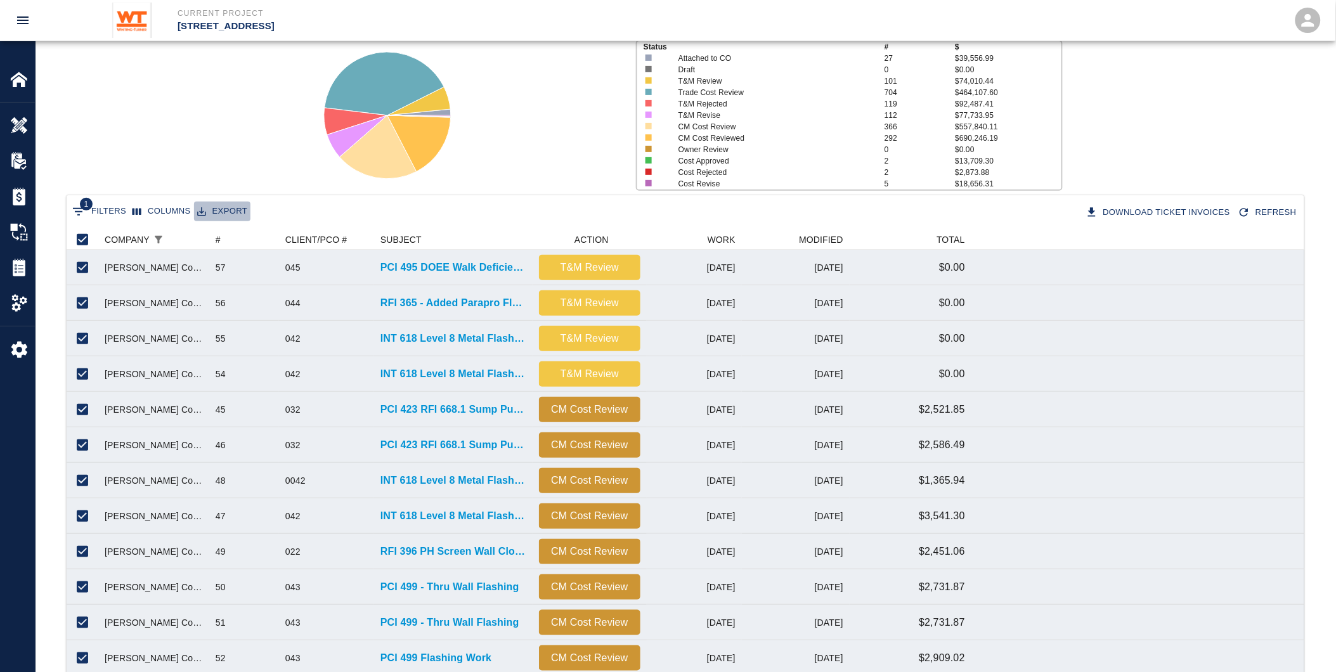
click at [237, 210] on button "Export" at bounding box center [222, 212] width 56 height 20
click at [240, 231] on li "Download as CSV" at bounding box center [240, 237] width 104 height 23
click at [262, 136] on div "Status # $ Attached to CO 27 $39,556.99 Draft 0 $0.00 T&M Review 101 $74,010.44…" at bounding box center [680, 110] width 1310 height 169
click at [533, 103] on div at bounding box center [462, 110] width 328 height 169
